Goal: Obtain resource: Download file/media

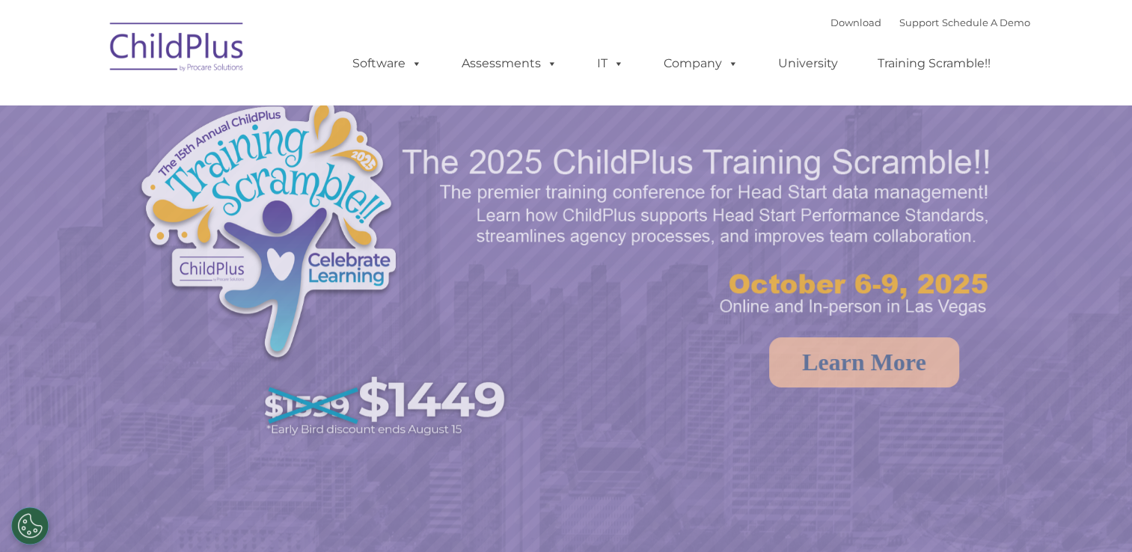
select select "MEDIUM"
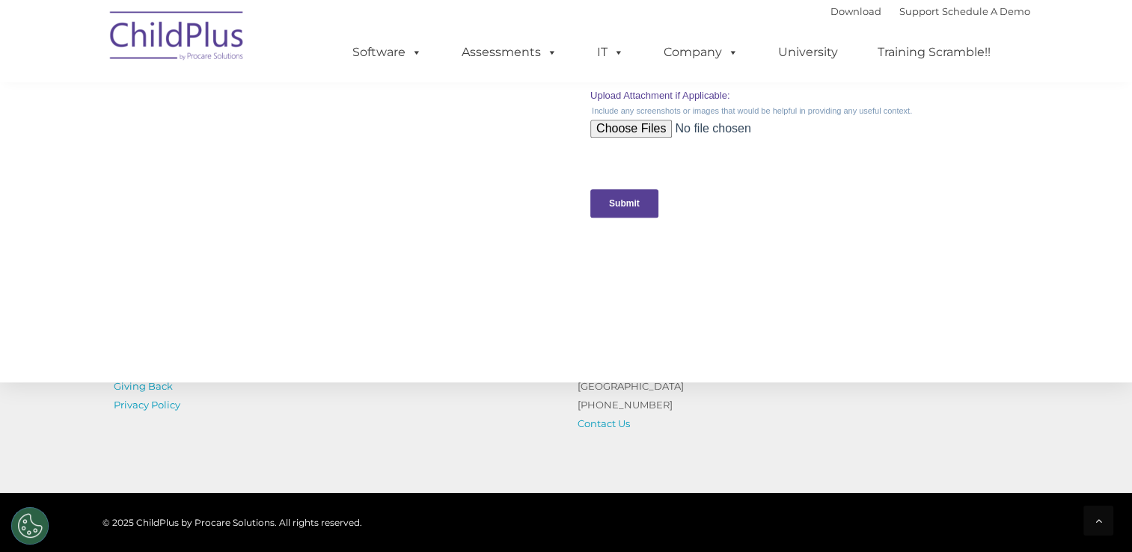
scroll to position [1514, 0]
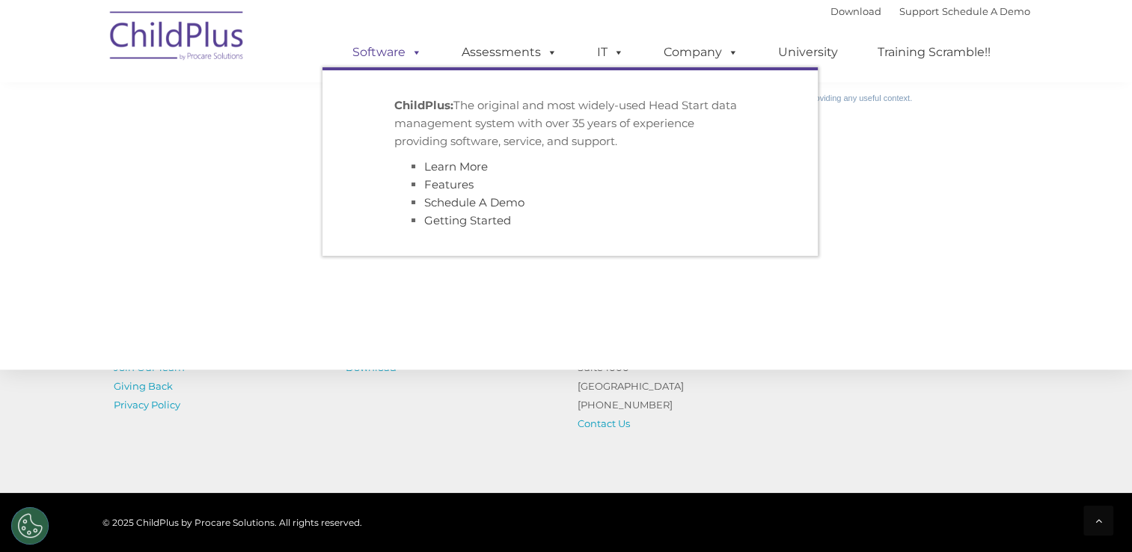
click at [412, 51] on span at bounding box center [413, 52] width 16 height 14
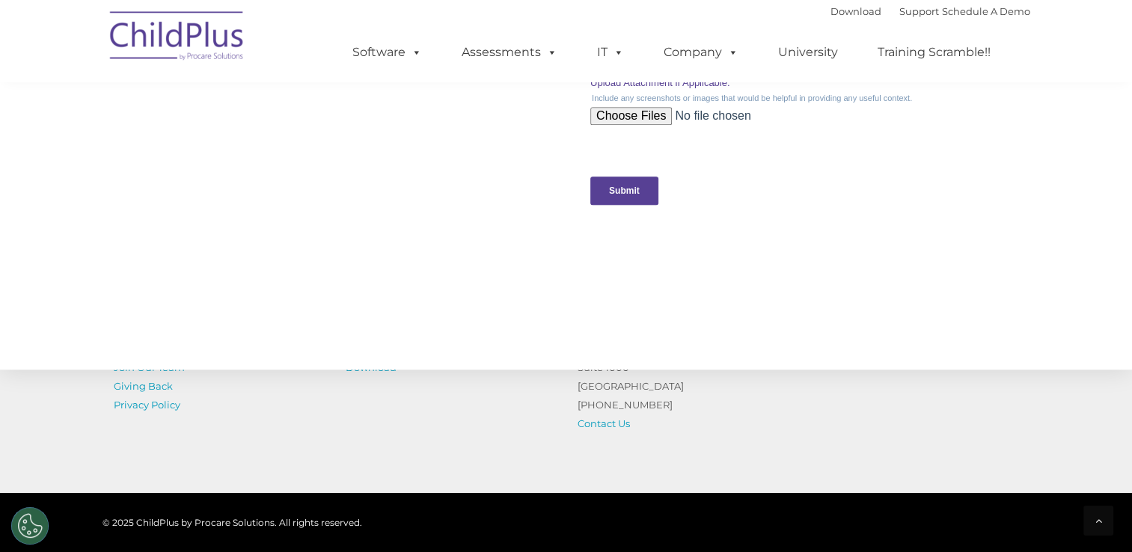
click at [208, 30] on img at bounding box center [177, 38] width 150 height 75
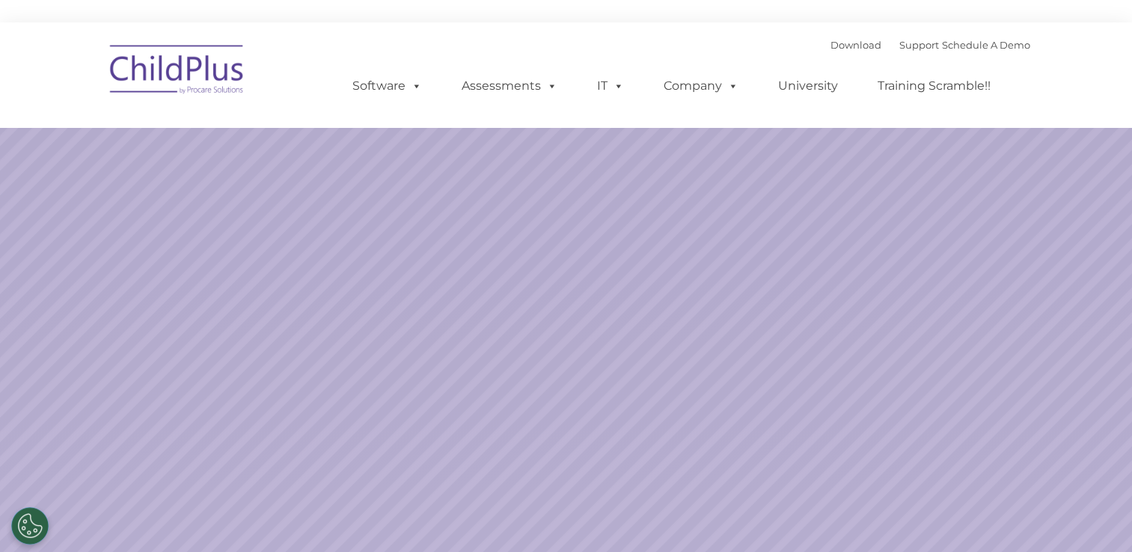
select select "MEDIUM"
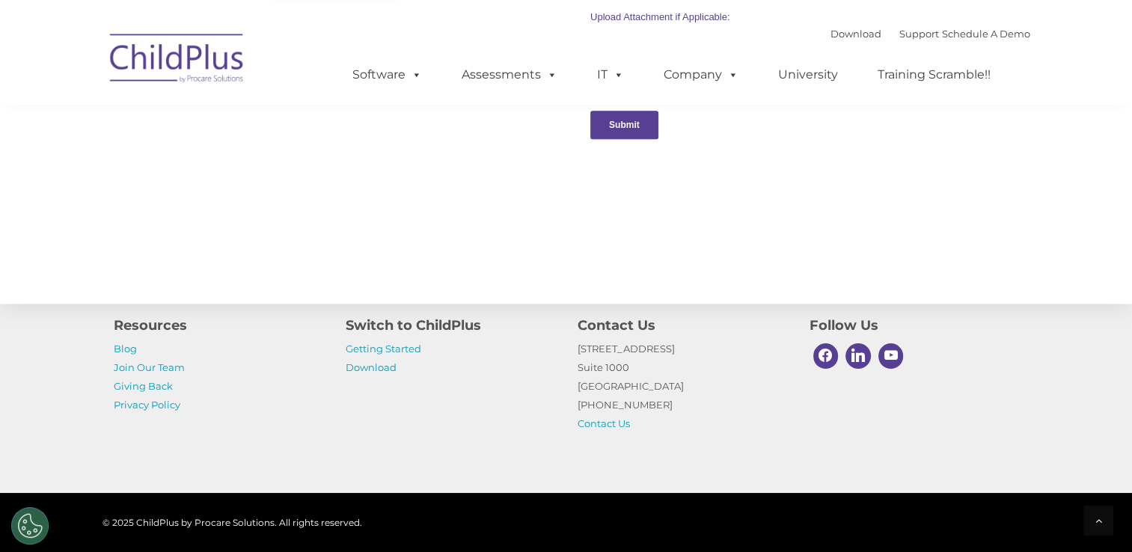
scroll to position [1673, 0]
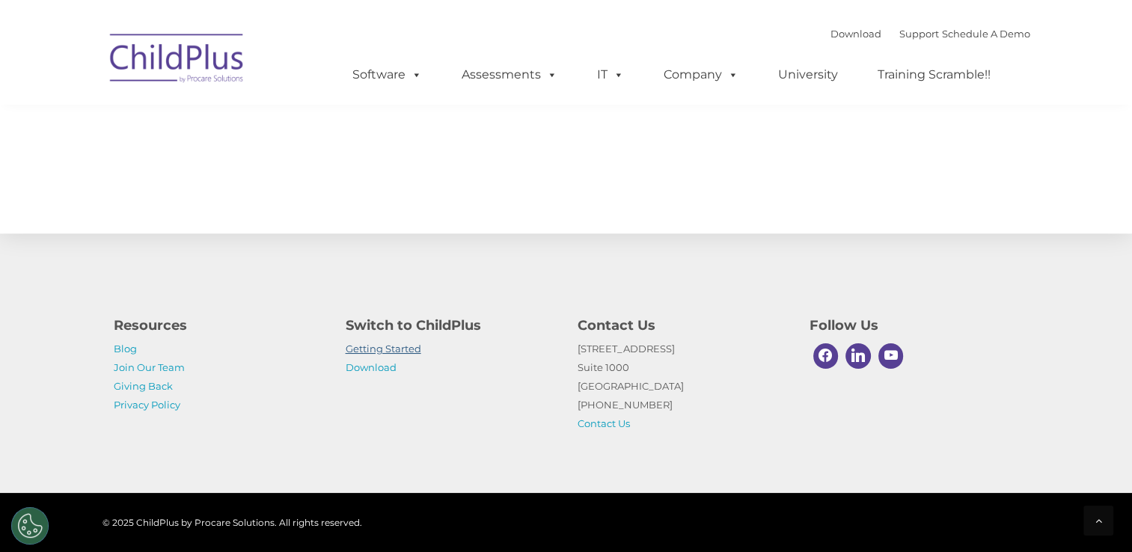
click at [367, 350] on link "Getting Started" at bounding box center [384, 349] width 76 height 12
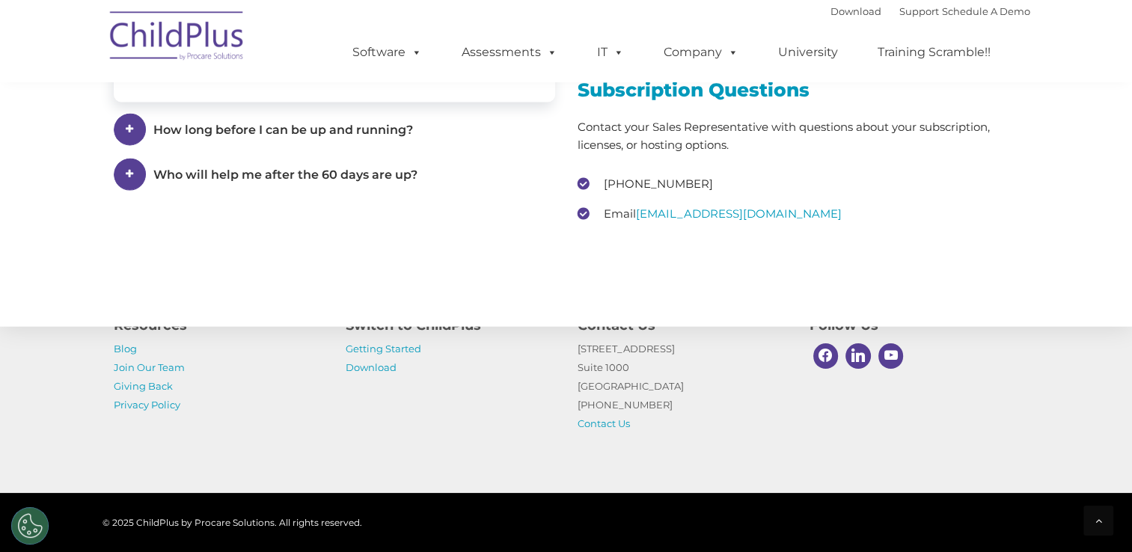
scroll to position [2297, 0]
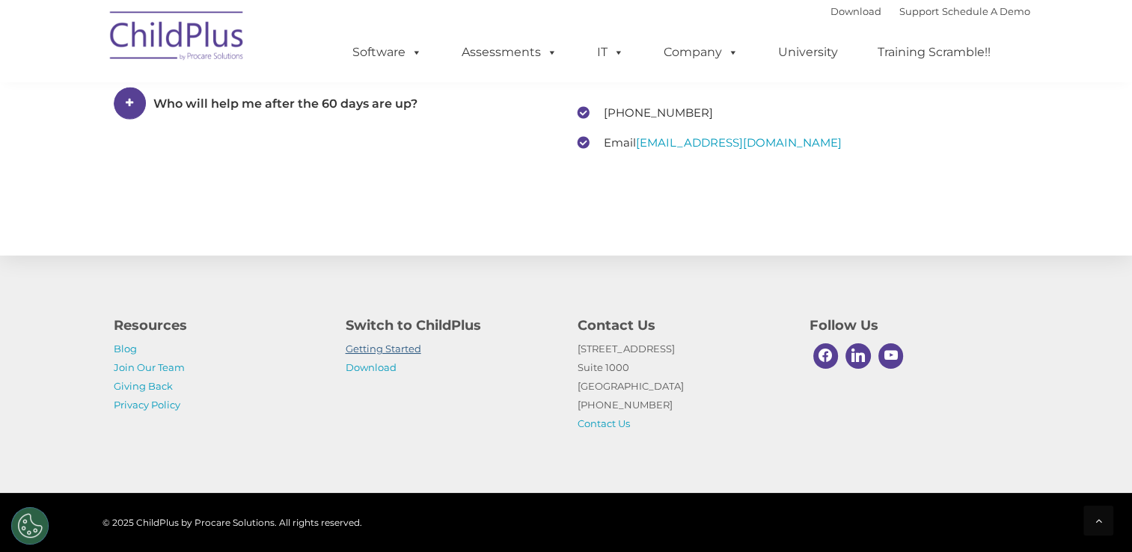
click at [367, 350] on link "Getting Started" at bounding box center [384, 349] width 76 height 12
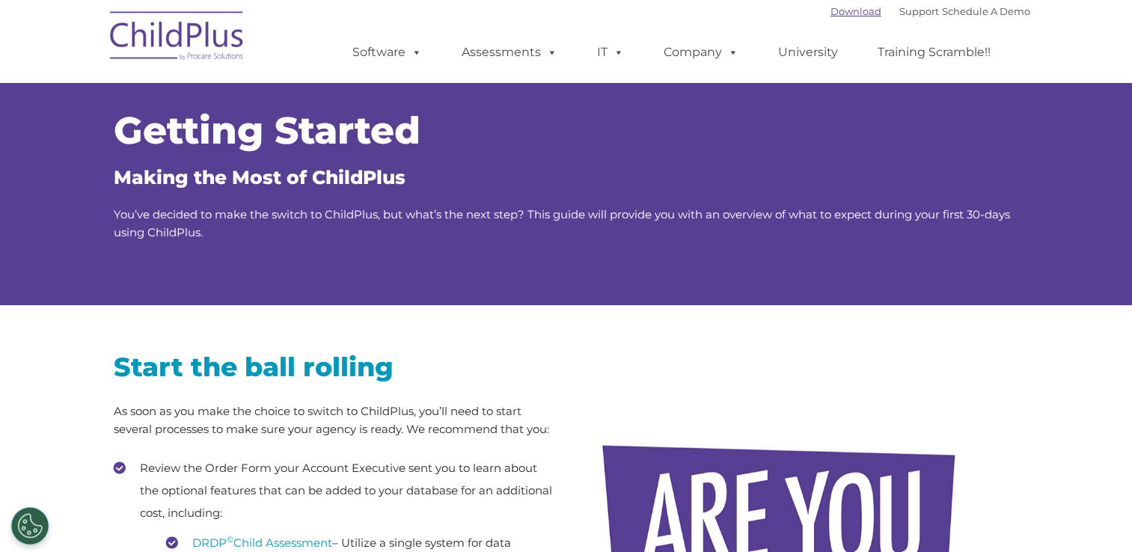
click at [841, 14] on link "Download" at bounding box center [855, 11] width 51 height 12
